Goal: Information Seeking & Learning: Understand process/instructions

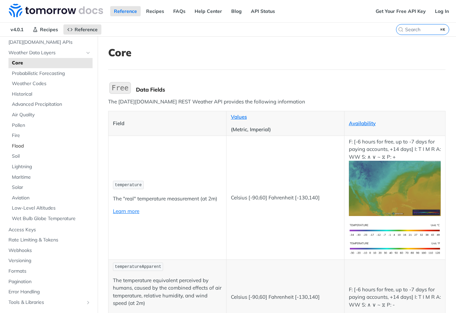
scroll to position [36, 0]
click at [33, 94] on span "Historical" at bounding box center [51, 94] width 79 height 7
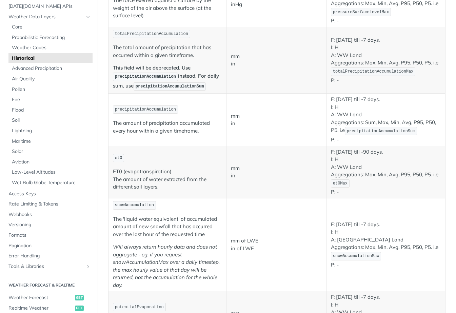
scroll to position [500, 0]
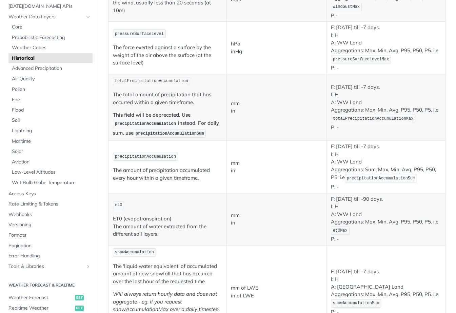
click at [356, 180] on span "precipitationAccumulationSum" at bounding box center [381, 178] width 68 height 5
click at [169, 156] on span "precipitationAccumulation" at bounding box center [145, 156] width 61 height 5
copy span "precipitationAccumulation"
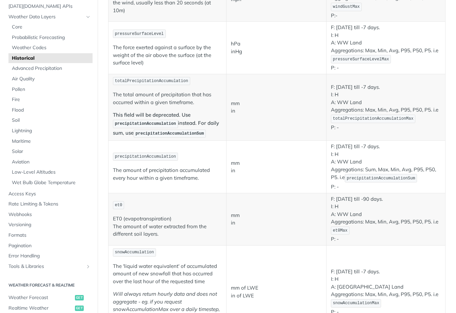
click at [205, 156] on p "precipitationAccumulation" at bounding box center [167, 157] width 109 height 10
click at [428, 168] on p "F: January 1st 2000 till -7 days. I: H A: WW Land Aggregations: Sum, Max, Min, …" at bounding box center [386, 167] width 110 height 48
click at [358, 179] on span "precipitationAccumulationSum" at bounding box center [381, 178] width 68 height 5
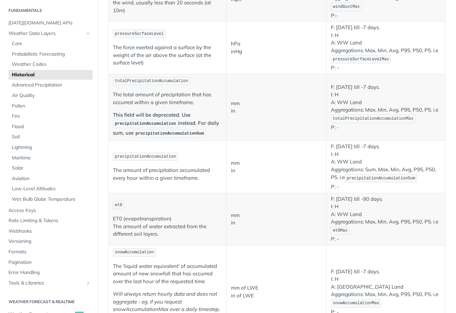
scroll to position [16, 0]
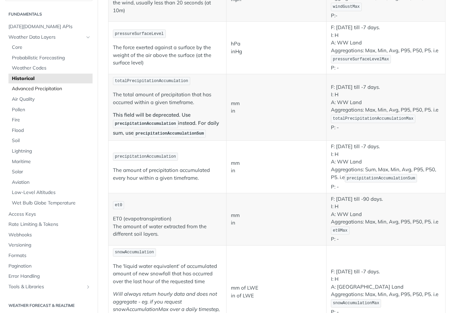
click at [46, 92] on span "Advanced Precipitation" at bounding box center [51, 88] width 79 height 7
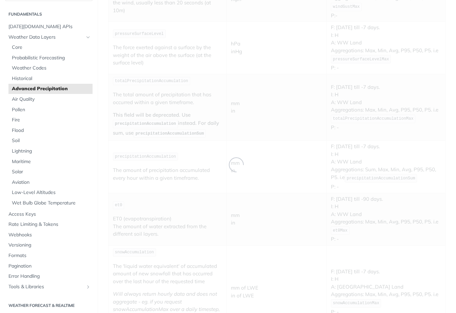
click at [49, 87] on span "Advanced Precipitation" at bounding box center [51, 88] width 79 height 7
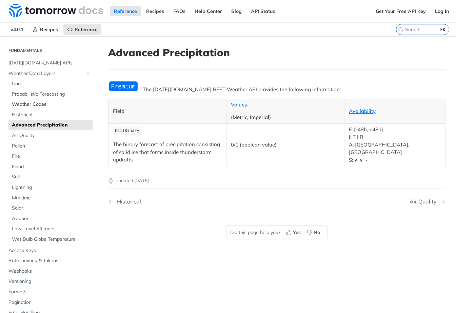
click at [28, 103] on span "Weather Codes" at bounding box center [51, 104] width 79 height 7
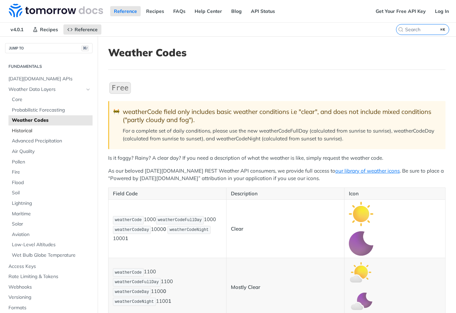
scroll to position [123, 0]
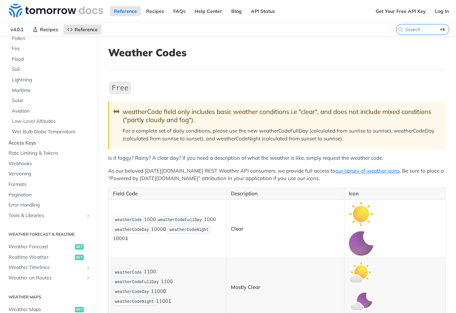
click at [33, 142] on span "Access Keys" at bounding box center [49, 143] width 82 height 7
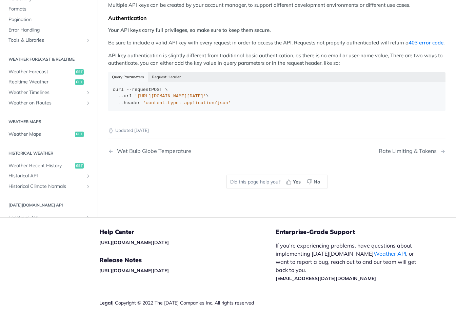
scroll to position [16, 0]
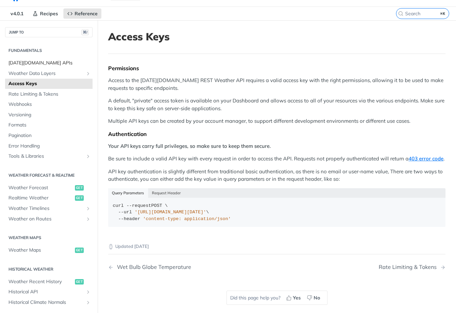
click at [39, 64] on span "[DATE][DOMAIN_NAME] APIs" at bounding box center [49, 63] width 82 height 7
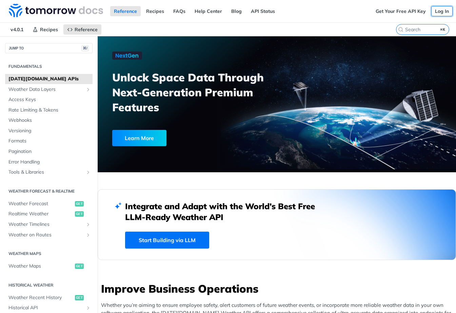
click at [443, 9] on link "Log In" at bounding box center [441, 11] width 21 height 10
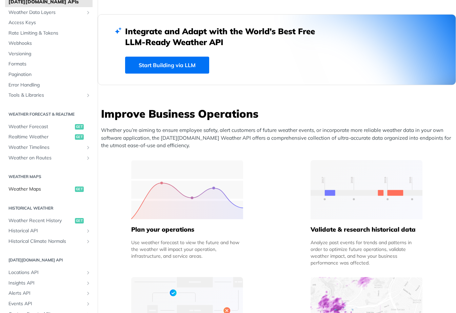
scroll to position [41, 0]
click at [29, 230] on span "Historical API" at bounding box center [45, 230] width 75 height 7
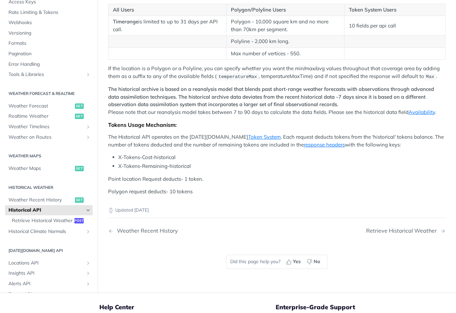
scroll to position [131, 0]
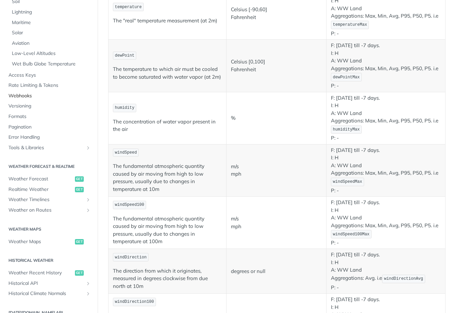
scroll to position [181, 0]
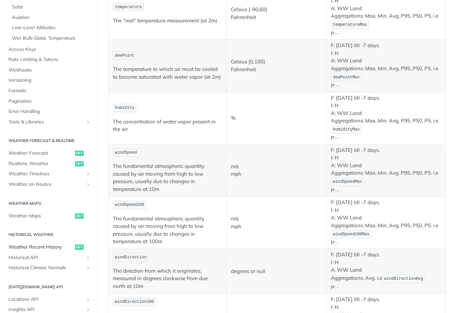
click at [49, 248] on span "Weather Recent History" at bounding box center [40, 247] width 65 height 7
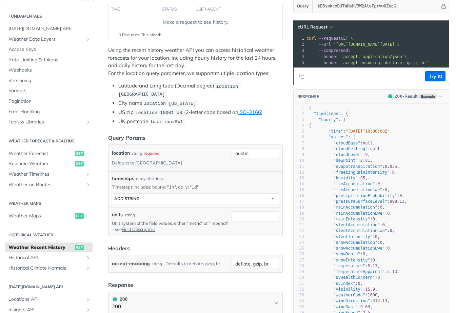
scroll to position [105, 0]
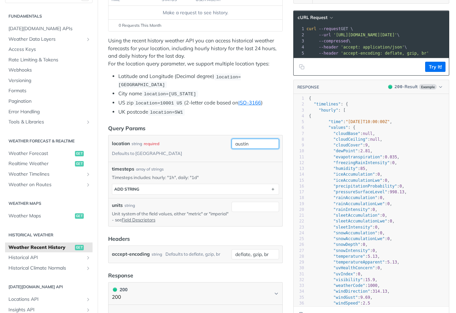
click at [257, 142] on input "austin" at bounding box center [254, 144] width 47 height 10
click at [249, 143] on input "austin" at bounding box center [254, 144] width 47 height 10
click at [191, 125] on header "Query Params" at bounding box center [195, 128] width 174 height 8
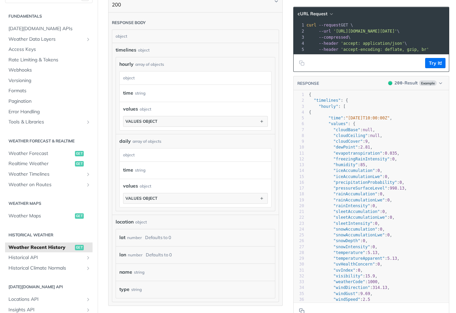
scroll to position [380, 0]
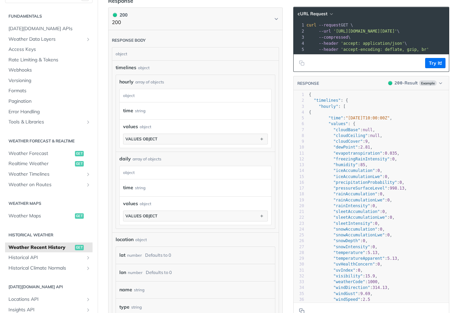
click at [179, 250] on div "lat number Defaults to 0" at bounding box center [193, 255] width 149 height 10
click at [163, 250] on div "Defaults to 0" at bounding box center [158, 255] width 26 height 10
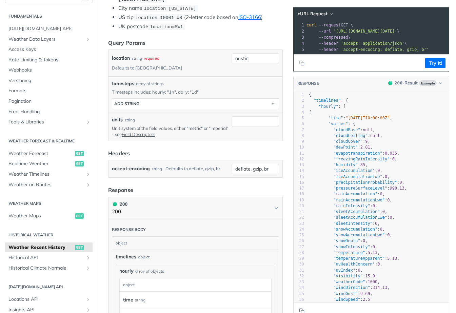
scroll to position [91, 0]
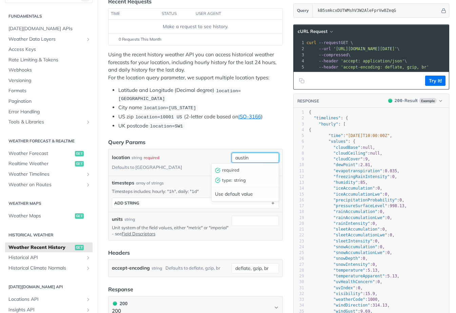
click at [246, 158] on input "austin" at bounding box center [254, 157] width 47 height 10
type input "saint paul, MN"
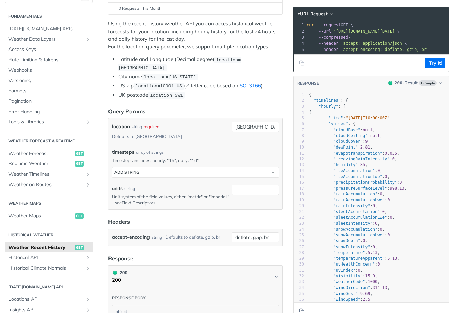
scroll to position [126, 0]
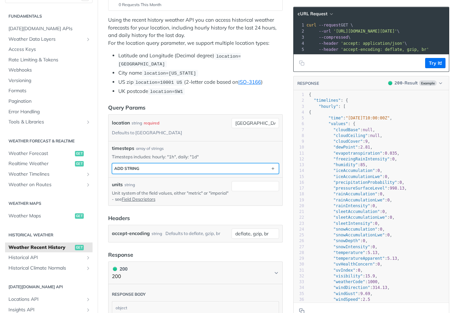
click at [209, 163] on button "ADD string" at bounding box center [195, 168] width 166 height 10
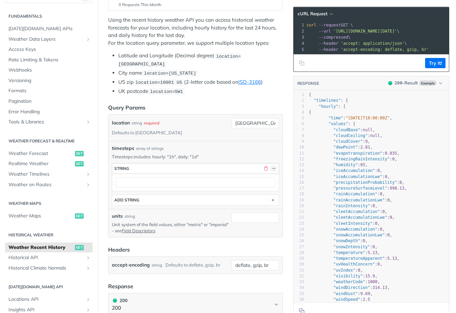
click at [273, 165] on button "button" at bounding box center [273, 168] width 6 height 6
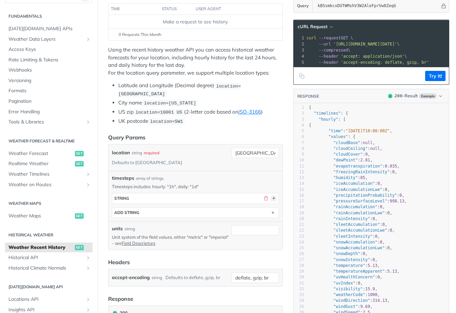
scroll to position [97, 0]
click at [264, 195] on button "button" at bounding box center [266, 198] width 6 height 6
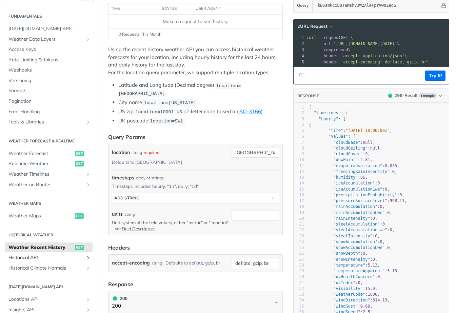
click at [41, 255] on span "Historical API" at bounding box center [45, 257] width 75 height 7
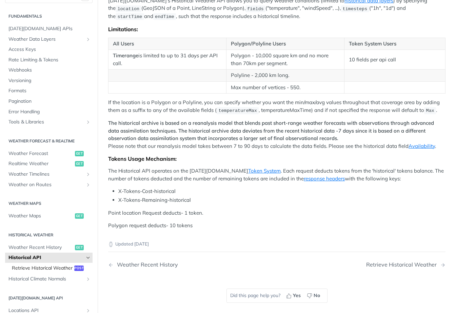
click at [57, 266] on span "Retrieve Historical Weather" at bounding box center [42, 268] width 61 height 7
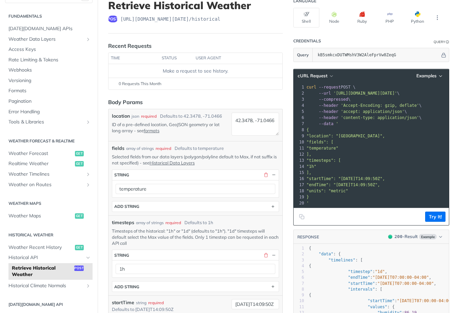
scroll to position [46, 0]
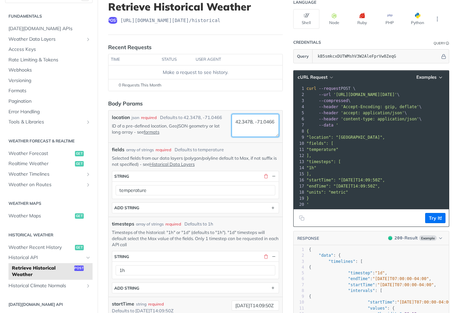
click at [246, 124] on textarea "42.3478, -71.0466" at bounding box center [254, 125] width 47 height 23
click at [247, 107] on form "Body Params location json required Defaults to 42.3478, -71.0466 ID of a pre-de…" at bounding box center [195, 296] width 174 height 395
click at [250, 130] on textarea "42.3478, -71.0466" at bounding box center [254, 125] width 47 height 23
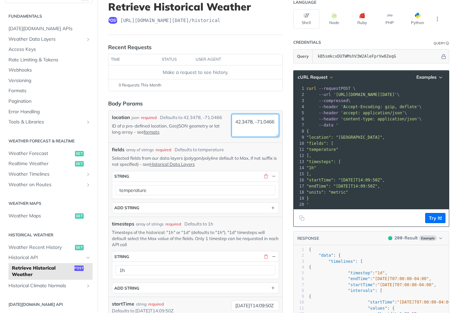
paste textarea "4.952929, -93.088287 "
click at [245, 114] on textarea "44.952929, -93.088287" at bounding box center [254, 125] width 47 height 23
type textarea "44.952929, -93.088287"
click at [243, 146] on div "fields array of strings required Defaults to temperature" at bounding box center [195, 149] width 167 height 7
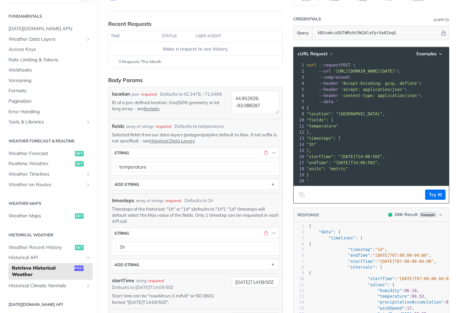
scroll to position [78, 0]
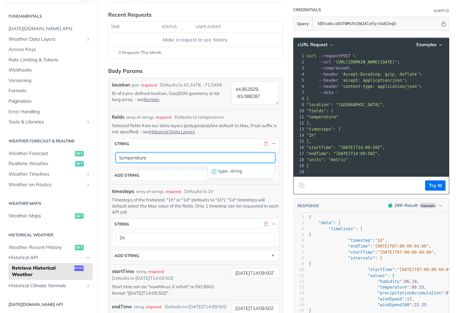
click at [211, 153] on input "temperature" at bounding box center [196, 157] width 160 height 10
click at [208, 157] on input "temperature" at bounding box center [196, 157] width 160 height 10
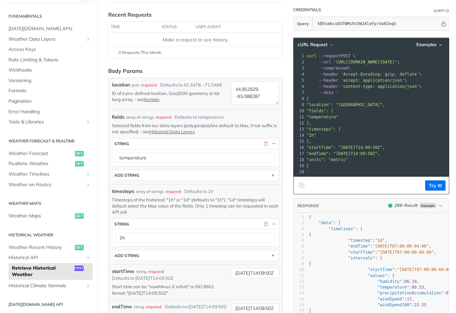
click at [214, 104] on div "location json required Defaults to 42.3478, -71.0466 ID of a pre-defined locati…" at bounding box center [170, 93] width 117 height 25
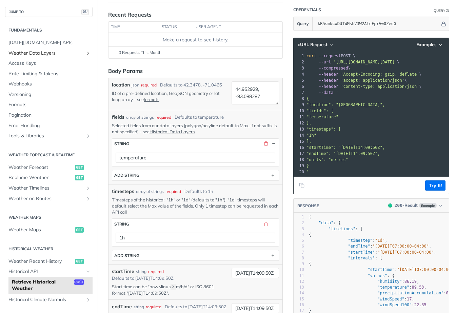
click at [45, 54] on span "Weather Data Layers" at bounding box center [45, 53] width 75 height 7
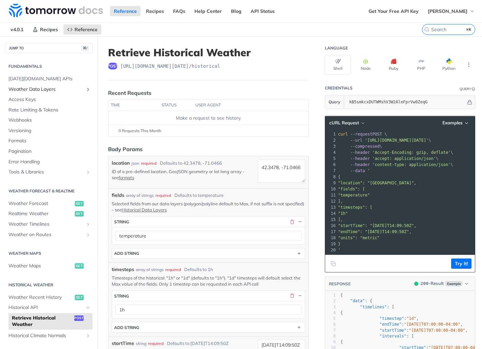
click at [33, 87] on span "Weather Data Layers" at bounding box center [45, 89] width 75 height 7
click at [163, 237] on input "temperature" at bounding box center [209, 236] width 186 height 10
paste input "rainAccumulation"
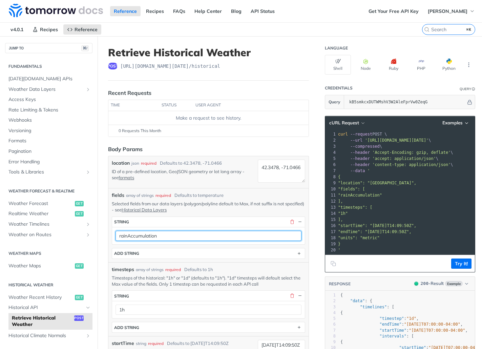
type input "rainAccumulation"
click at [282, 198] on div "fields array of strings required Defaults to temperature" at bounding box center [208, 195] width 193 height 7
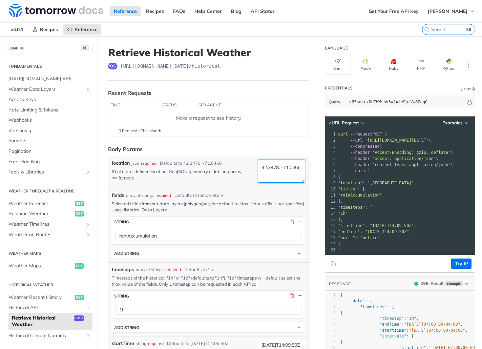
click at [271, 181] on textarea "42.3478, -71.0466" at bounding box center [281, 171] width 47 height 23
click at [271, 177] on textarea "42.3478, -71.0466" at bounding box center [281, 171] width 47 height 23
paste textarea "4.952929, -93.088287 "
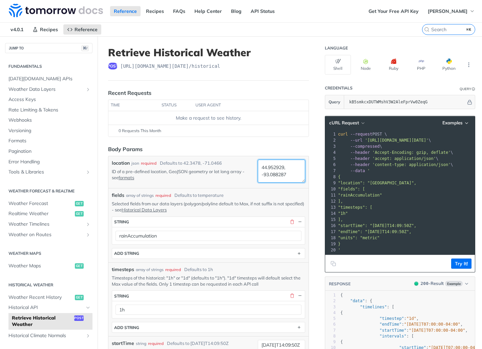
type textarea "44.952929, -93.088287"
click at [281, 193] on div "fields array of strings required Defaults to temperature" at bounding box center [208, 195] width 193 height 7
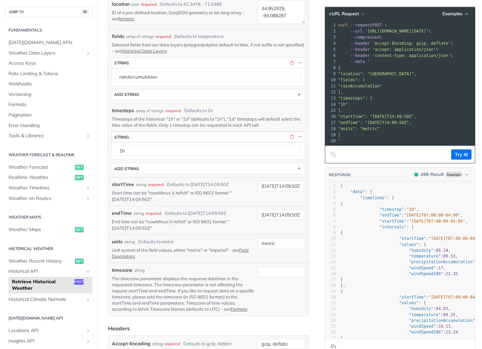
scroll to position [203, 0]
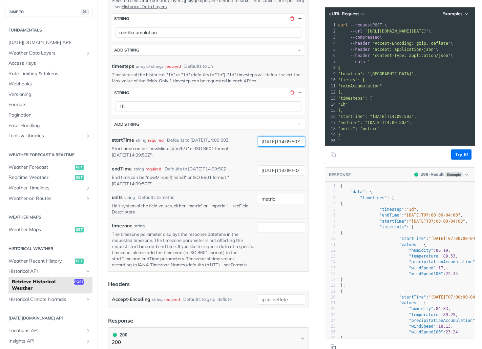
click at [280, 142] on input "2019-03-20T14:09:50Z" at bounding box center [281, 142] width 47 height 10
type input "2025-10-05T14:09:50Z"
click at [244, 140] on div "startTime string required Defaults to 2019-03-20T14:09:50Z" at bounding box center [183, 140] width 143 height 7
click at [272, 168] on input "2019-03-28T14:09:50Z" at bounding box center [281, 170] width 47 height 10
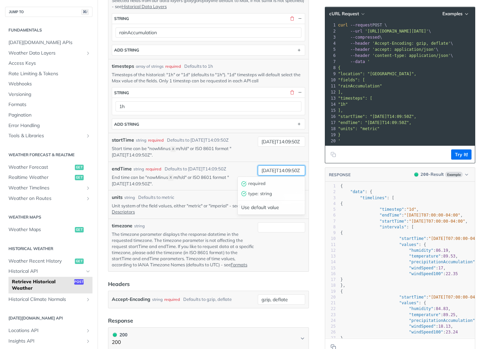
click at [272, 168] on input "2019-03-28T14:09:50Z" at bounding box center [281, 170] width 47 height 10
paste input "25-10-05"
type input "2025-10-05T14:09:50Z"
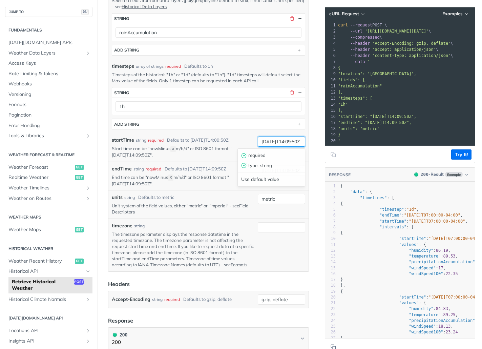
click at [293, 140] on input "2025-10-05T14:09:50Z" at bounding box center [281, 142] width 47 height 10
type input "2025-10-05T00:00:00Z"
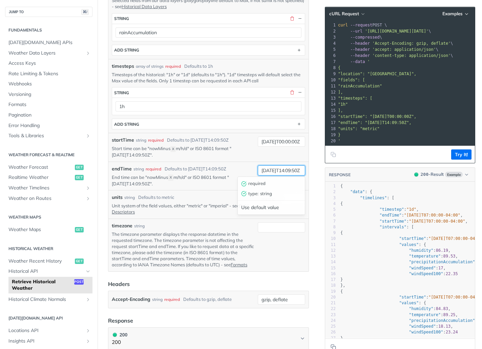
click at [297, 168] on input "2025-10-05T14:09:50Z" at bounding box center [281, 170] width 47 height 10
type input "2025-10-05T24:00:00Z"
click at [231, 176] on p "End time can be "nowMinus X m/h/d" or ISO 8601 format "2019-03-20T14:09:50Z"." at bounding box center [183, 180] width 143 height 13
click at [273, 173] on input "2025-10-05T24:00:00Z" at bounding box center [281, 170] width 47 height 10
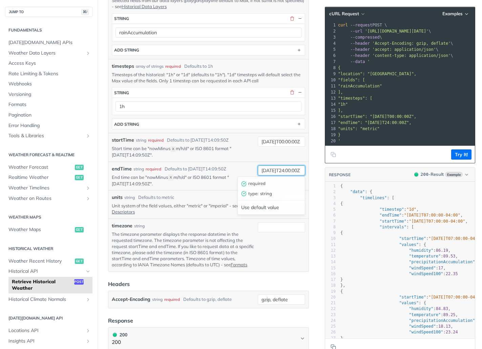
click at [273, 173] on input "2025-10-05T24:00:00Z" at bounding box center [281, 170] width 47 height 10
click at [229, 210] on p "Unit system of the field values, either "metric" or "imperial" - see Field Desc…" at bounding box center [183, 209] width 143 height 12
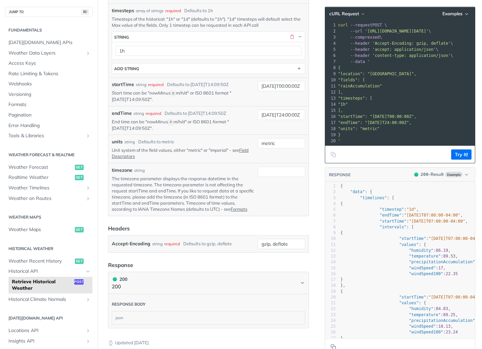
scroll to position [259, 0]
click at [468, 156] on button "Try It!" at bounding box center [461, 154] width 20 height 10
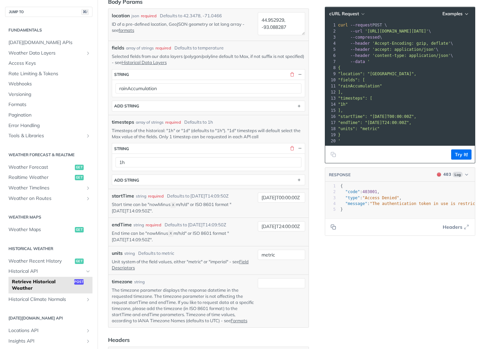
scroll to position [149, 0]
click at [278, 194] on input "2025-10-05T00:00:00Z" at bounding box center [281, 197] width 47 height 10
click at [182, 201] on p "Start time can be "nowMinus X m/h/d" or ISO 8601 format "2019-03-20T14:09:50Z"." at bounding box center [183, 207] width 143 height 13
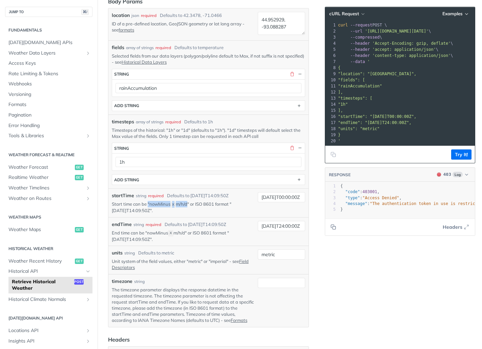
drag, startPoint x: 188, startPoint y: 202, endPoint x: 148, endPoint y: 202, distance: 39.6
click at [148, 202] on p "Start time can be "nowMinus X m/h/d" or ISO 8601 format "2019-03-20T14:09:50Z"." at bounding box center [183, 207] width 143 height 13
click at [154, 206] on p "Start time can be "nowMinus X m/h/d" or ISO 8601 format "2019-03-20T14:09:50Z"." at bounding box center [183, 207] width 143 height 13
drag, startPoint x: 150, startPoint y: 204, endPoint x: 186, endPoint y: 206, distance: 36.0
click at [186, 206] on p "Start time can be "nowMinus X m/h/d" or ISO 8601 format "2019-03-20T14:09:50Z"." at bounding box center [183, 207] width 143 height 13
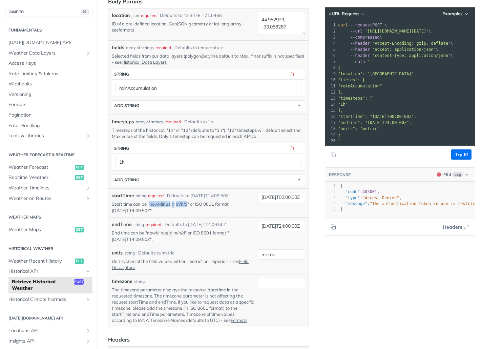
copy p "nowMinus X m/h/d"
click at [290, 196] on input "2025-10-05T00:00:00Z" at bounding box center [281, 197] width 47 height 10
paste input "nowMinusXm/h/d"
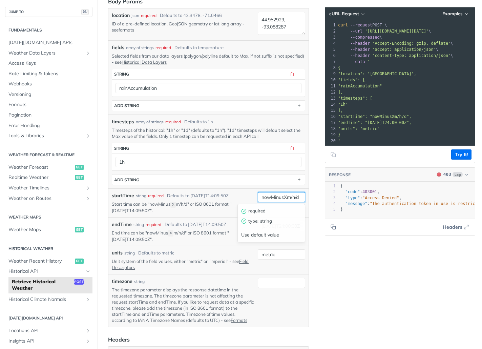
click at [288, 198] on input "nowMinusXm/h/d" at bounding box center [281, 197] width 47 height 10
type input "nowMinus1d"
click at [284, 254] on input "metric" at bounding box center [281, 254] width 47 height 10
click at [282, 225] on input "2025-10-05T24:00:00Z" at bounding box center [281, 226] width 47 height 10
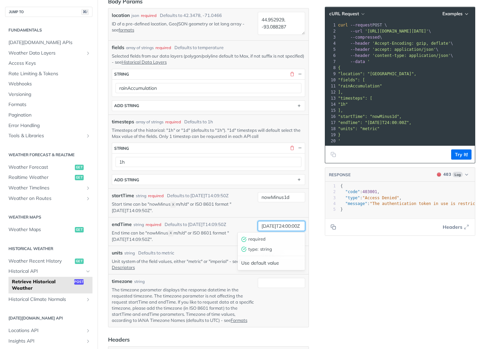
click at [282, 225] on input "2025-10-05T24:00:00Z" at bounding box center [281, 226] width 47 height 10
type input "now"
click at [339, 251] on div "Language Shell Node Ruby PHP Python Credentials Query Query kB5smkcxDUTWMshV3W2…" at bounding box center [400, 211] width 163 height 649
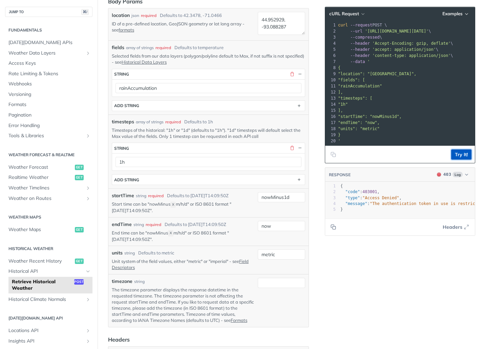
click at [461, 154] on button "Try It!" at bounding box center [461, 154] width 20 height 10
click at [277, 225] on input "now" at bounding box center [281, 226] width 47 height 10
click at [214, 232] on p "End time can be "nowMinus X m/h/d" or ISO 8601 format "2019-03-20T14:09:50Z"." at bounding box center [183, 236] width 143 height 13
click at [207, 222] on div "Defaults to 2019-03-28T14:09:50Z" at bounding box center [196, 224] width 62 height 7
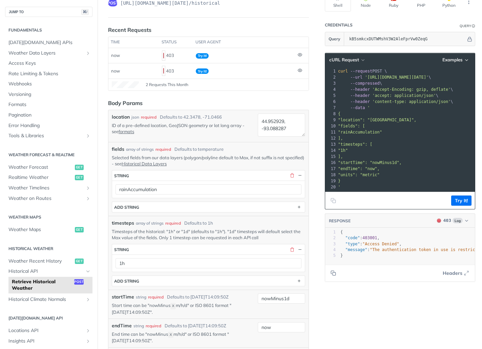
scroll to position [61, 0]
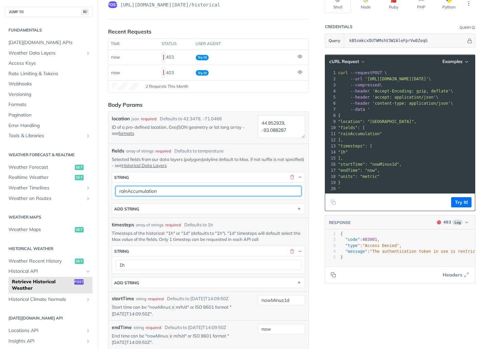
click at [160, 188] on input "rainAccumulation" at bounding box center [209, 191] width 186 height 10
type input "temperature"
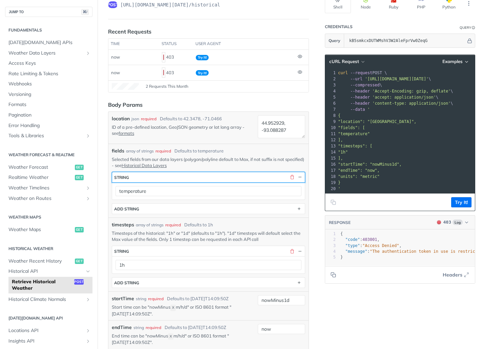
click at [236, 172] on button "string" at bounding box center [208, 177] width 193 height 10
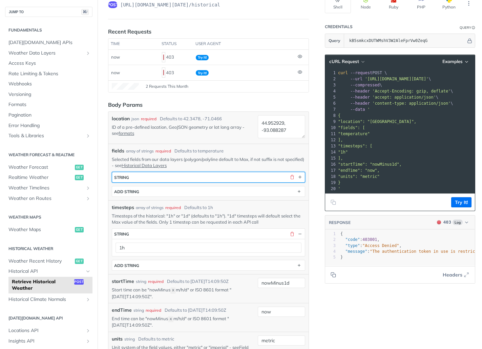
click at [236, 172] on button "string" at bounding box center [208, 177] width 193 height 10
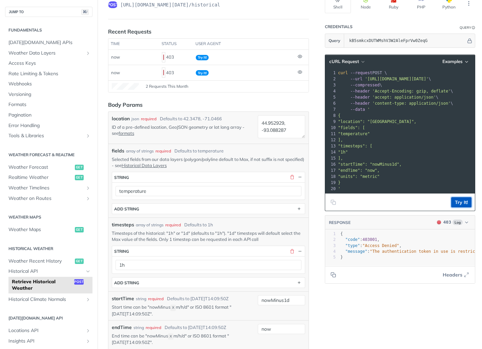
click at [459, 203] on button "Try It!" at bounding box center [461, 202] width 20 height 10
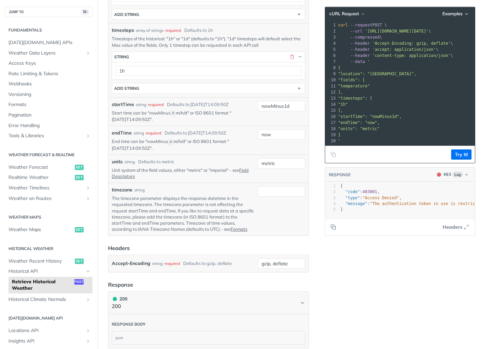
scroll to position [276, 0]
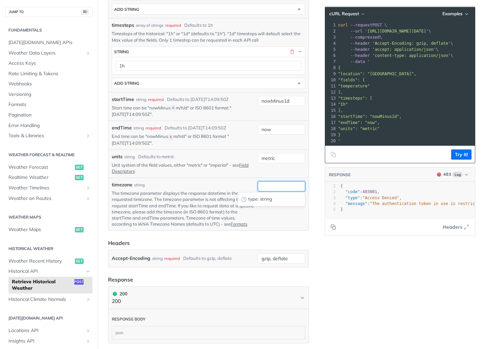
click at [270, 186] on input "timezone" at bounding box center [281, 186] width 47 height 10
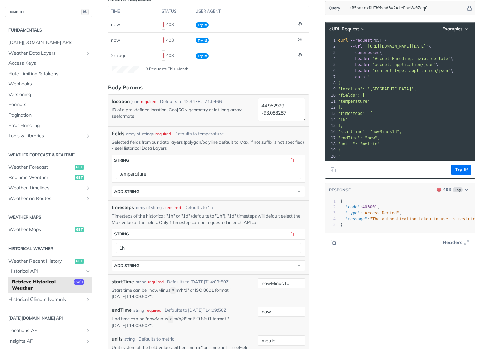
scroll to position [90, 0]
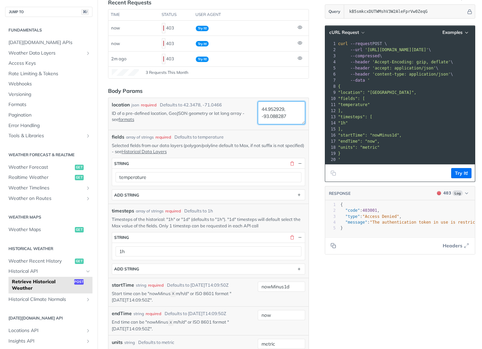
click at [277, 112] on textarea "44.952929, -93.088287" at bounding box center [281, 112] width 47 height 23
click at [228, 118] on p "ID of a pre-defined location, GeoJSON geometry or lat long array - see formats" at bounding box center [183, 116] width 143 height 12
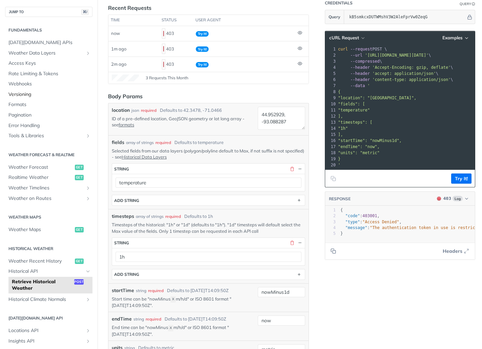
scroll to position [18, 0]
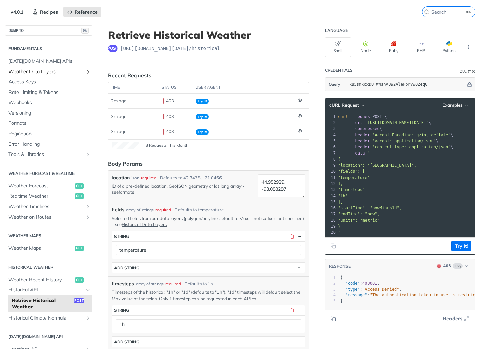
click at [34, 70] on span "Weather Data Layers" at bounding box center [45, 71] width 75 height 7
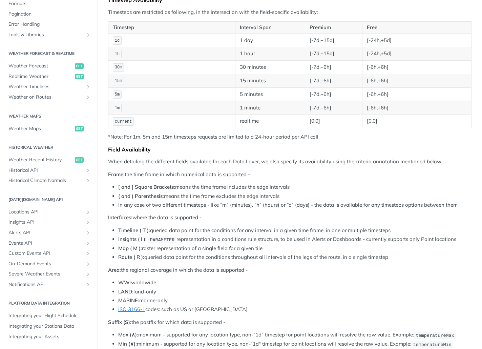
scroll to position [254, 0]
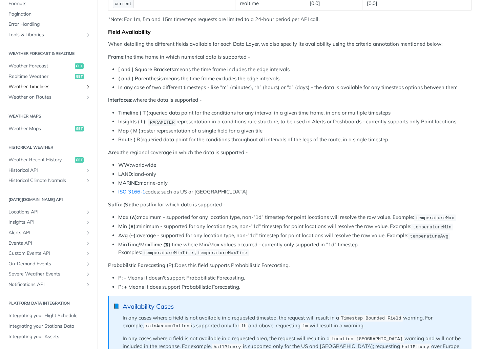
click at [31, 88] on span "Weather Timelines" at bounding box center [45, 86] width 75 height 7
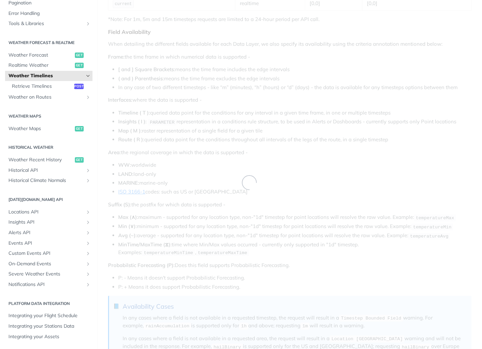
scroll to position [101, 0]
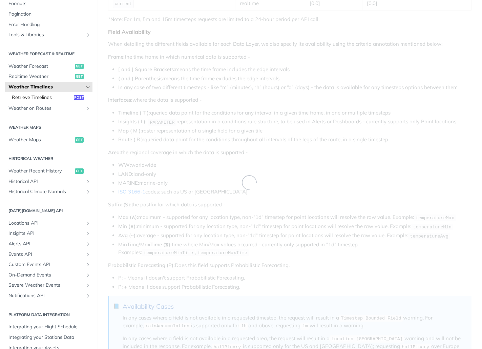
click at [45, 97] on span "Retrieve Timelines" at bounding box center [42, 97] width 61 height 7
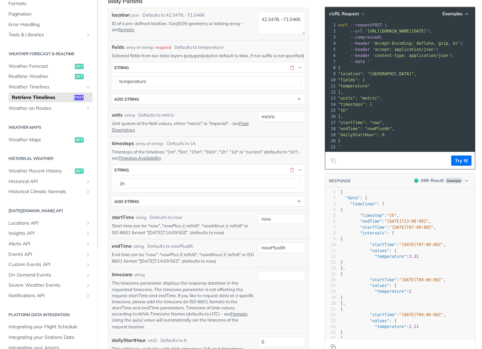
scroll to position [71, 0]
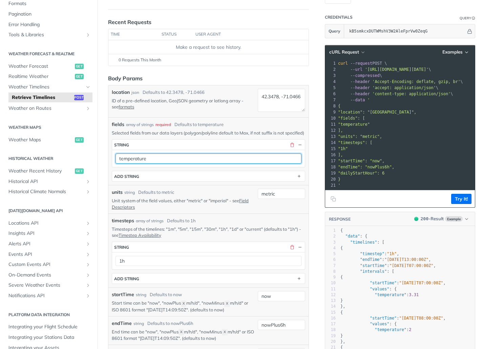
click at [235, 164] on input "temperature" at bounding box center [209, 158] width 186 height 10
type input "rainAccumulation"
click at [196, 210] on p "Unit system of the field values, either "metric" or "imperial" - see Field Desc…" at bounding box center [183, 203] width 143 height 12
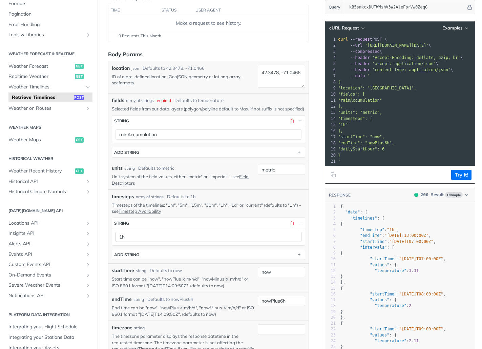
scroll to position [138, 0]
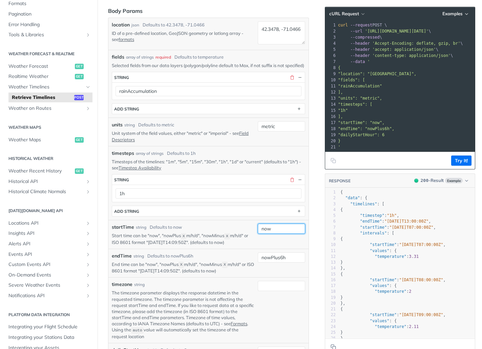
click at [277, 233] on input "now" at bounding box center [281, 229] width 47 height 10
click at [276, 234] on input "now" at bounding box center [281, 229] width 47 height 10
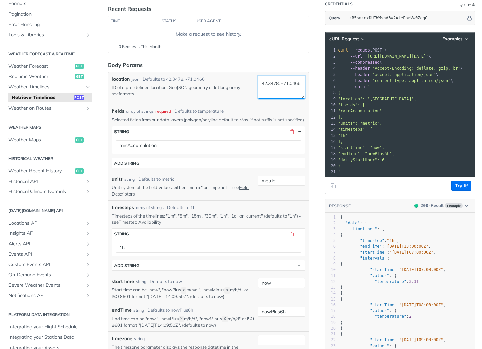
click at [277, 85] on textarea "42.3478, -71.0466" at bounding box center [281, 87] width 47 height 23
paste textarea "4.952929, -93.088287"
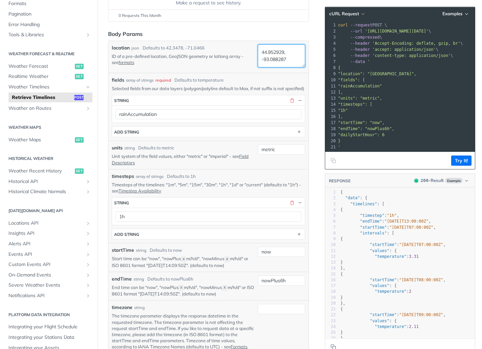
type textarea "44.952929, -93.088287"
click at [274, 257] on div "now type : string Use default value" at bounding box center [281, 252] width 47 height 10
click at [274, 257] on input "now" at bounding box center [281, 252] width 47 height 10
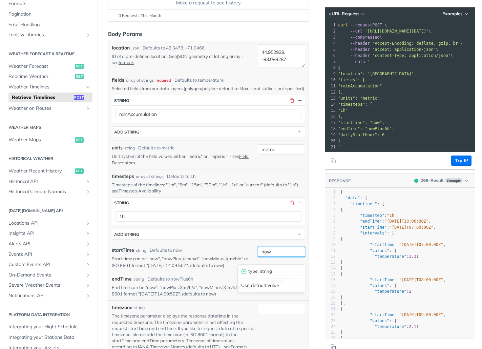
paste input "2025-10-05T00:00:00Z"
type input "2025-10-05T00:00:00Z"
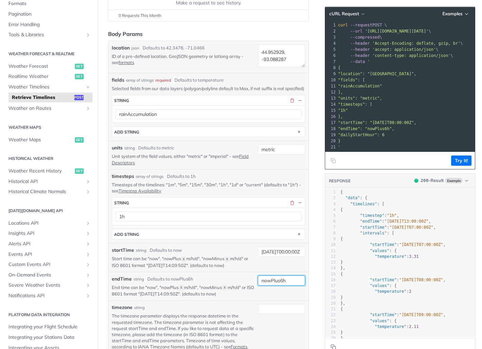
click at [266, 286] on input "nowPlus6h" at bounding box center [281, 280] width 47 height 10
paste input "2025-10-05T00:00:00Z"
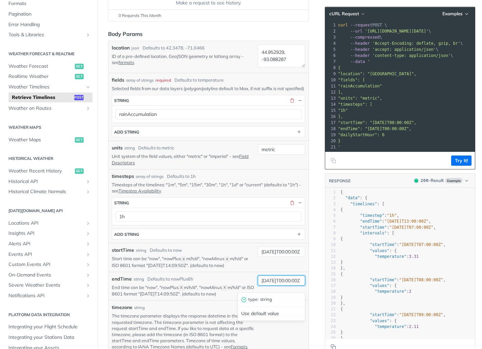
click at [276, 286] on input "2025-10-05T00:00:00Z" at bounding box center [281, 280] width 47 height 10
click at [305, 272] on div "startTime string Defaults to now Start time can be "now", "nowPlus X m/h/d", "n…" at bounding box center [208, 257] width 200 height 29
click at [457, 158] on button "Try It!" at bounding box center [461, 160] width 20 height 10
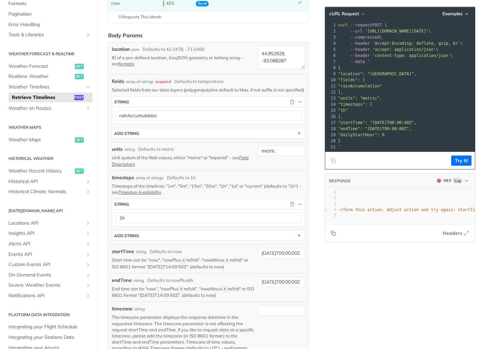
scroll to position [0, 121]
click at [276, 287] on input "2025-10-06T00:00:00Z" at bounding box center [281, 282] width 47 height 10
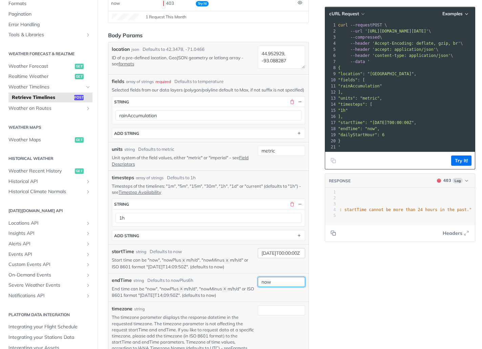
type input "now"
click at [273, 258] on input "2025-10-05T00:00:00Z" at bounding box center [281, 253] width 47 height 10
type input "nowMinus1d"
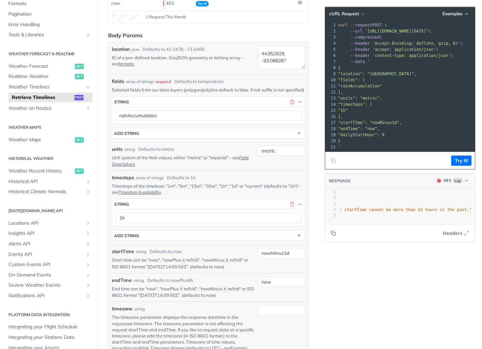
click at [457, 154] on footer "Try It!" at bounding box center [400, 160] width 150 height 17
click at [457, 157] on button "Try It!" at bounding box center [461, 160] width 20 height 10
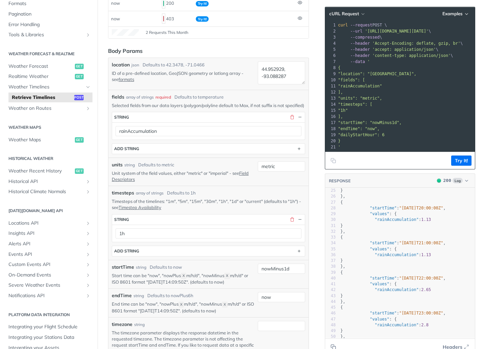
scroll to position [0, 0]
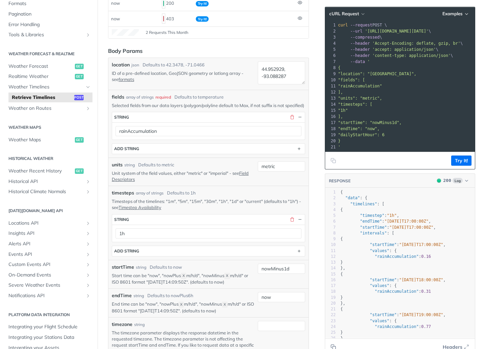
click at [370, 198] on pre ""data" : {" at bounding box center [407, 198] width 136 height 6
type textarea ""data": {"
click at [370, 198] on pre ""data" : {" at bounding box center [407, 198] width 136 height 6
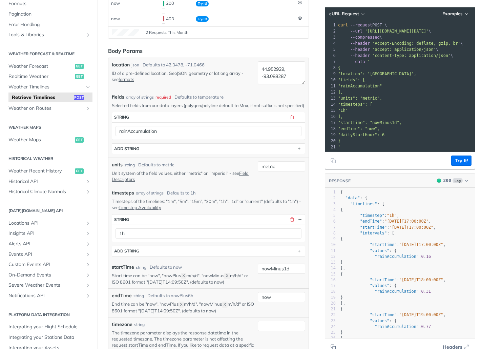
click at [381, 197] on pre ""data" : {" at bounding box center [407, 198] width 136 height 6
type textarea "{ "data": { "timelines": [ { "timestep": "1h", "endTime": "2025-10-15T17:00:00Z…"
click at [431, 245] on span ""2025-10-14T17:00:00Z"" at bounding box center [421, 244] width 44 height 5
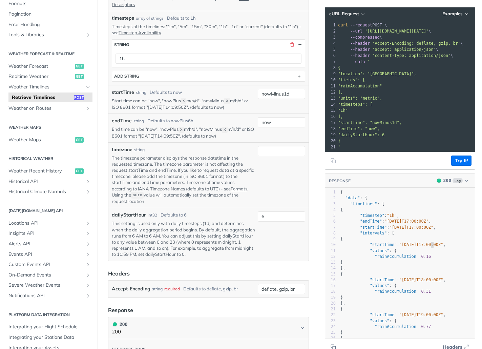
scroll to position [298, 0]
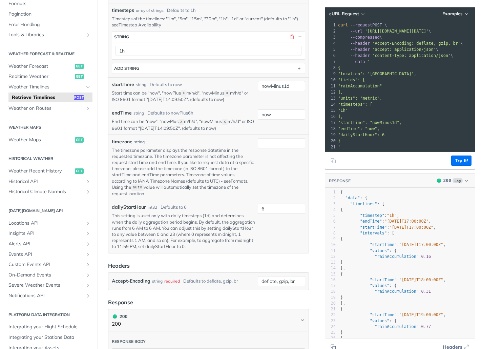
click at [423, 220] on span ""2025-10-15T17:00:00Z"" at bounding box center [406, 221] width 44 height 5
drag, startPoint x: 278, startPoint y: 214, endPoint x: 246, endPoint y: 214, distance: 32.2
click at [246, 214] on div "dailyStartHour int32 Defaults to 6 This setting is used only with daily timeste…" at bounding box center [208, 227] width 193 height 46
click at [395, 242] on span ""startTime"" at bounding box center [383, 244] width 27 height 5
click at [347, 203] on span ""timelines" : [" at bounding box center [362, 204] width 44 height 5
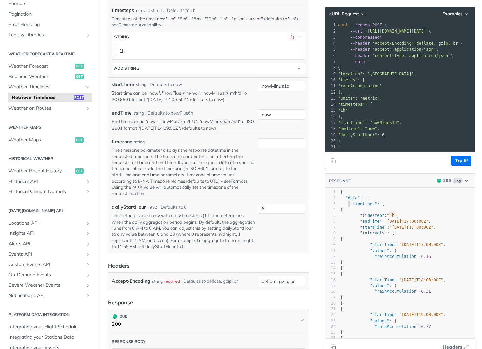
click at [347, 203] on span ""timelines" : [" at bounding box center [362, 204] width 44 height 5
type textarea "{ "data": { "timelines": [ { "timestep": "1h", "endTime": "2025-10-15T17:00:00Z…"
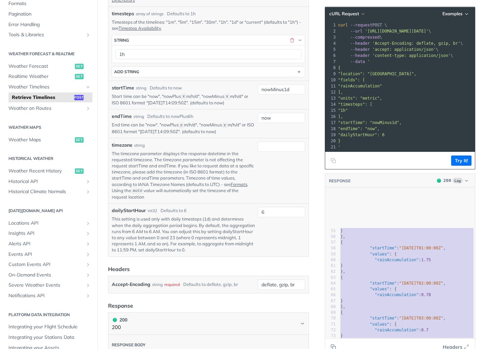
scroll to position [484, 0]
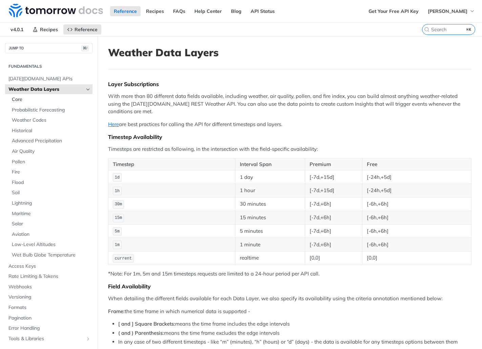
click at [29, 98] on span "Core" at bounding box center [51, 99] width 79 height 7
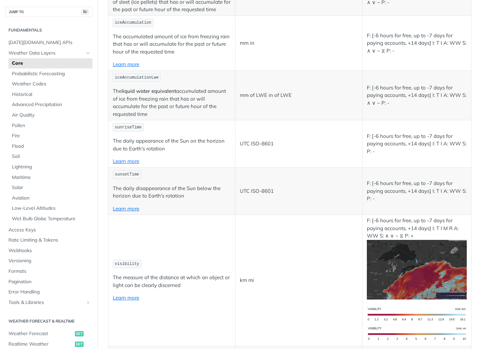
scroll to position [1603, 0]
copy span "rainAccumulation"
